Goal: Task Accomplishment & Management: Manage account settings

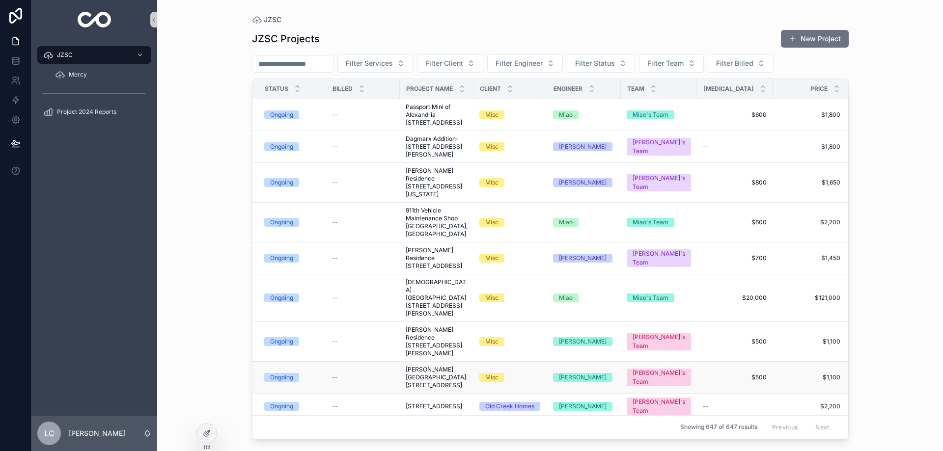
scroll to position [49, 0]
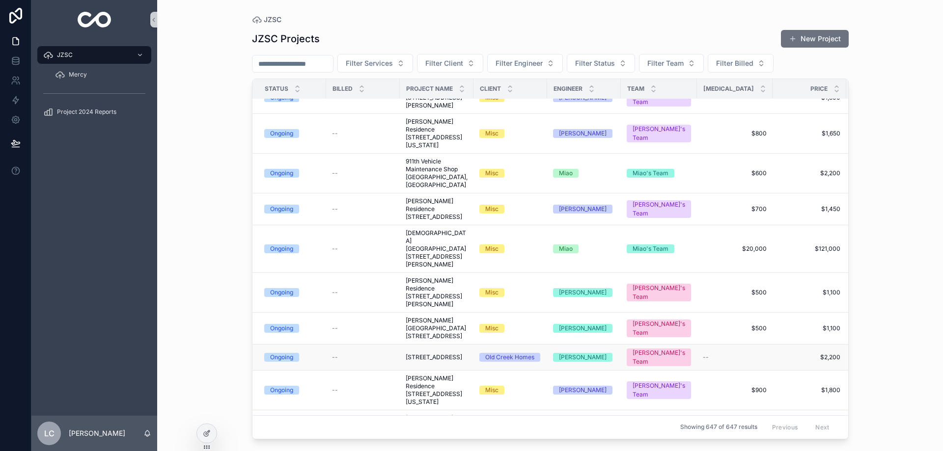
click at [429, 362] on span "[STREET_ADDRESS]" at bounding box center [434, 358] width 56 height 8
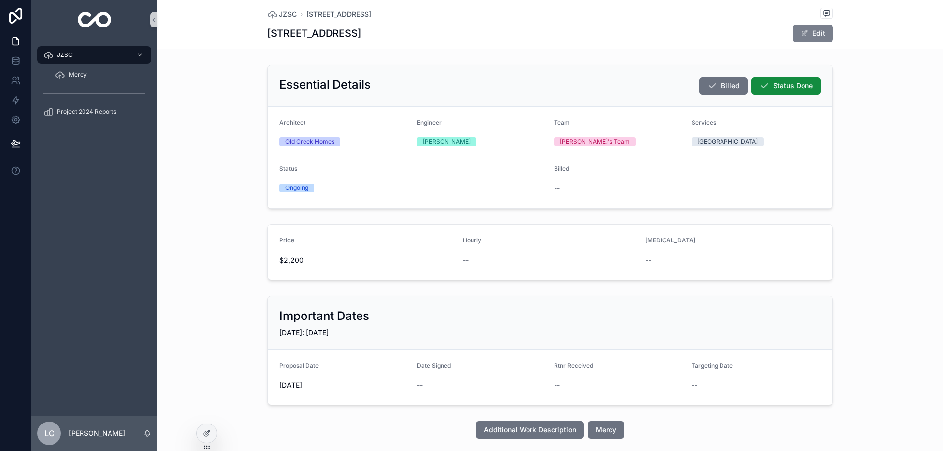
click at [814, 31] on button "Edit" at bounding box center [813, 34] width 40 height 18
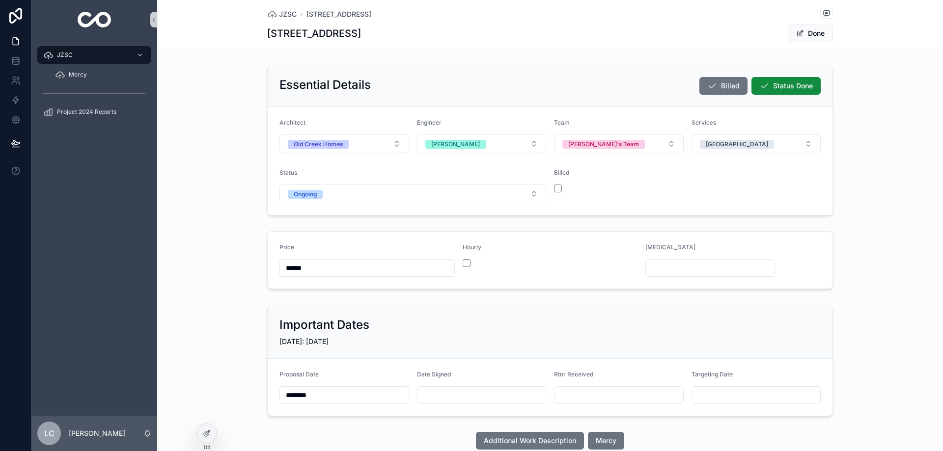
click at [448, 399] on input "scrollable content" at bounding box center [482, 396] width 129 height 14
click at [489, 226] on button "[DATE]" at bounding box center [478, 228] width 39 height 18
type input "********"
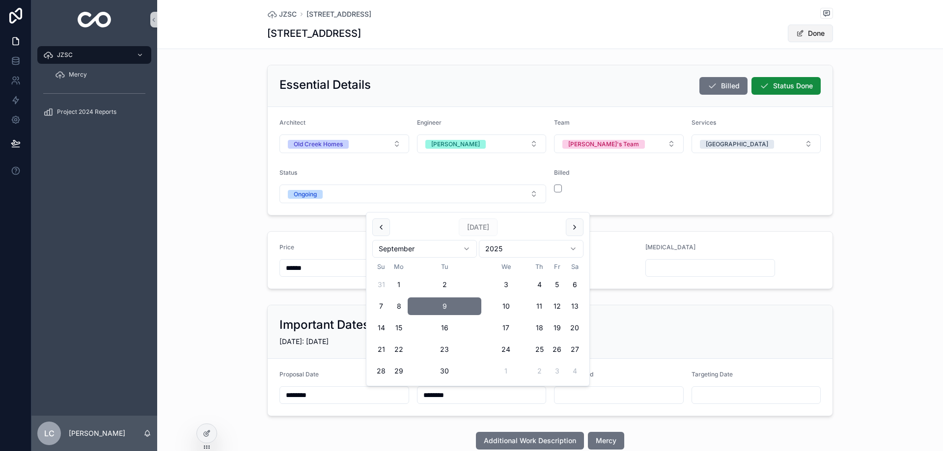
click at [818, 37] on button "Done" at bounding box center [810, 34] width 45 height 18
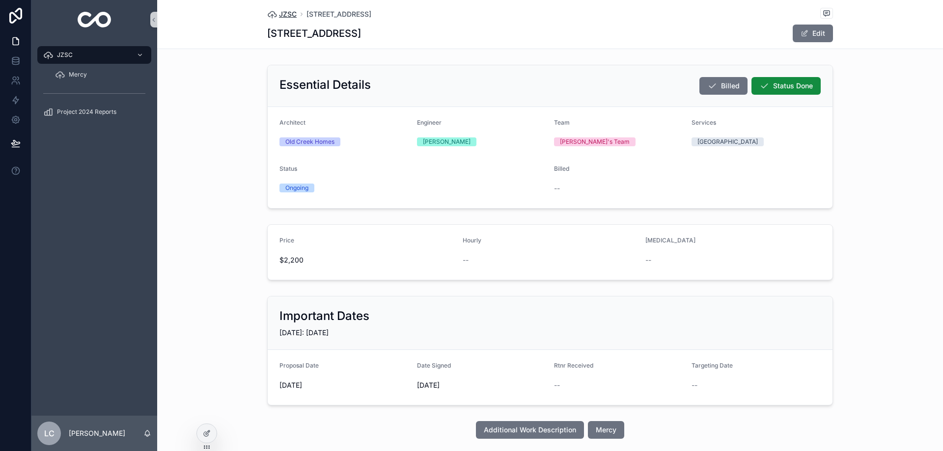
click at [281, 13] on span "JZSC" at bounding box center [288, 14] width 18 height 10
